Goal: Navigation & Orientation: Find specific page/section

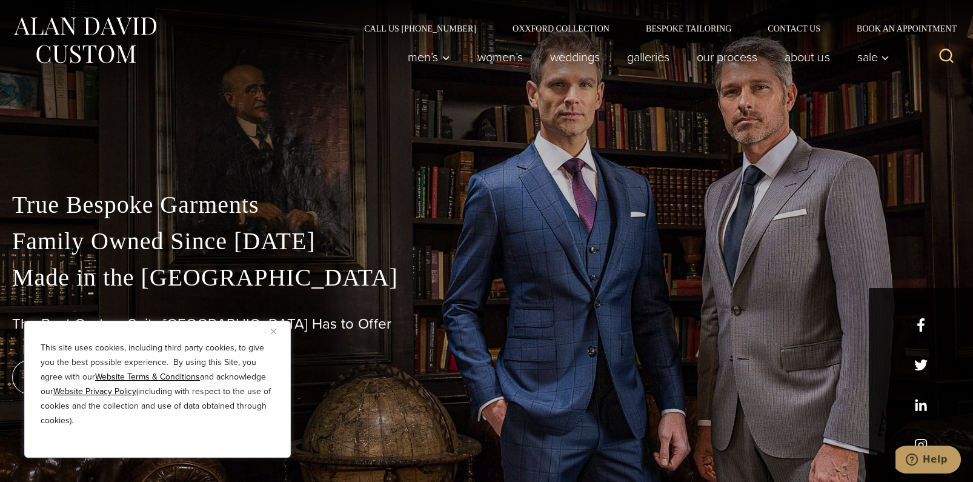
click at [268, 333] on div "This site uses cookies, including third party cookies, to give you the best pos…" at bounding box center [157, 389] width 267 height 137
click at [276, 333] on img "Close" at bounding box center [273, 330] width 5 height 5
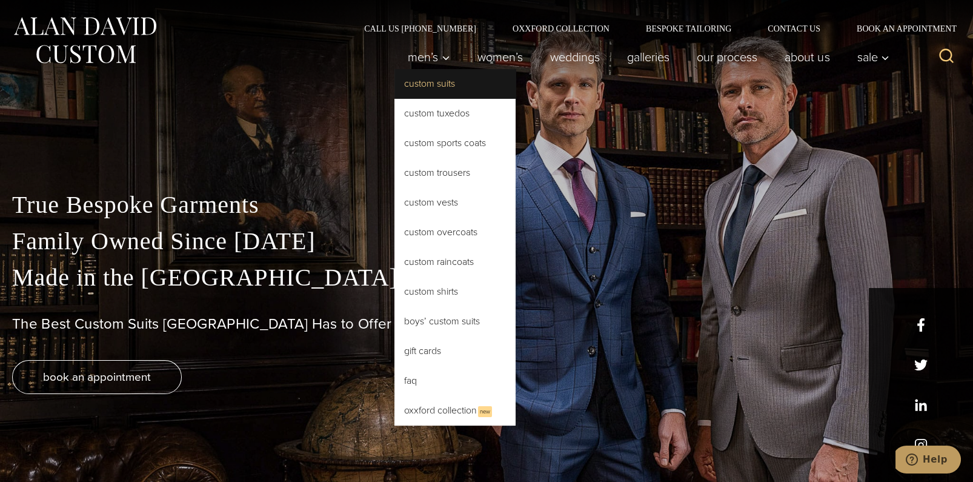
click at [430, 87] on link "Custom Suits" at bounding box center [454, 83] width 121 height 29
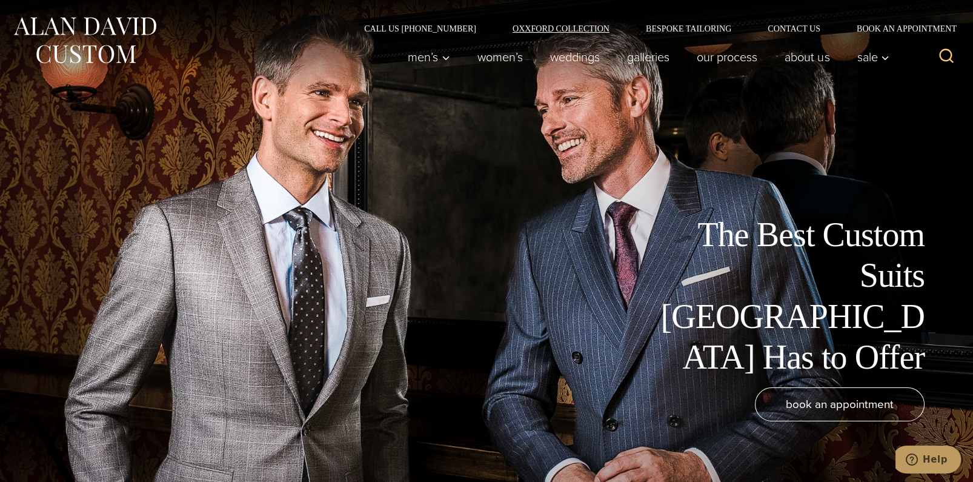
click at [566, 25] on link "Oxxford Collection" at bounding box center [560, 28] width 133 height 8
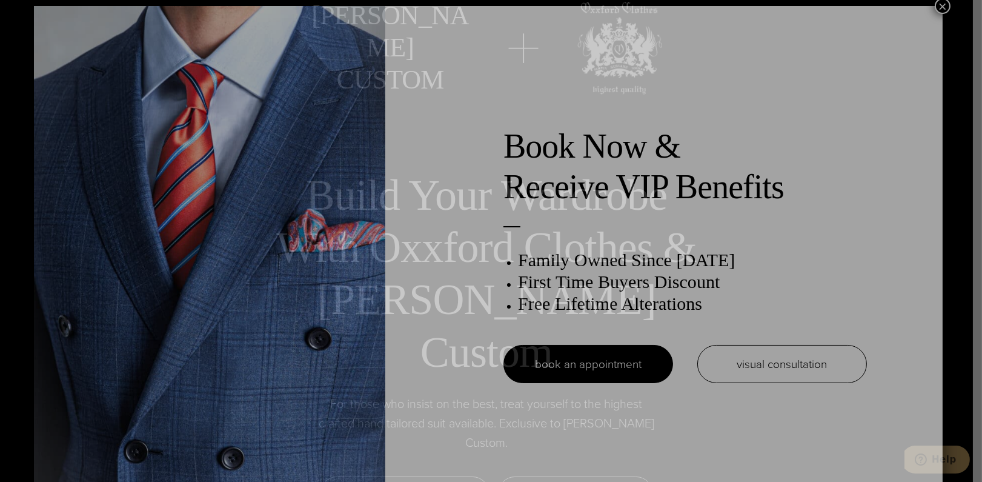
scroll to position [6, 0]
